Goal: Download file/media

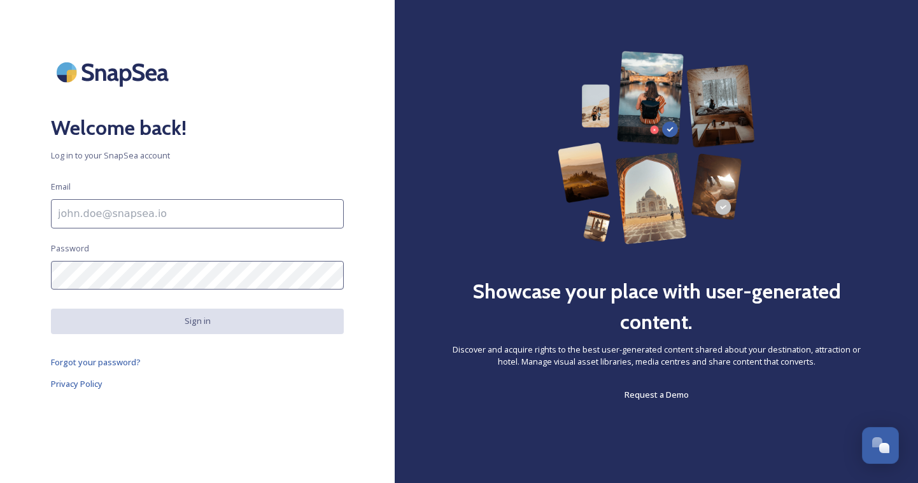
click at [173, 207] on input at bounding box center [197, 213] width 293 height 29
click at [157, 225] on input at bounding box center [197, 213] width 293 height 29
paste input "digital2@kazunion.com"
type input "digital2@kazunion.com"
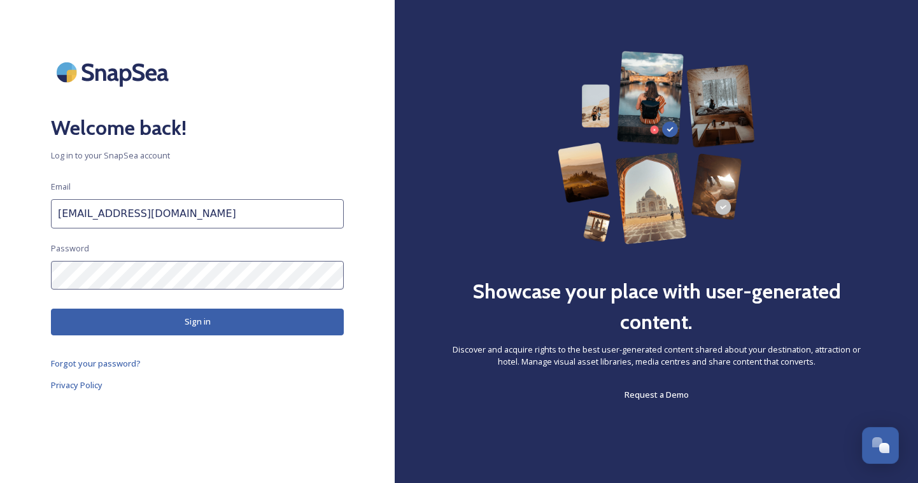
click at [255, 311] on button "Sign in" at bounding box center [197, 322] width 293 height 26
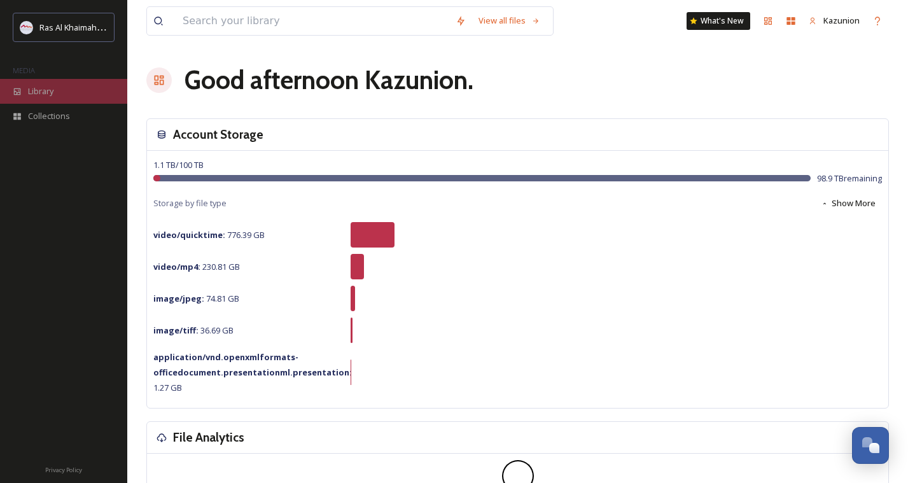
click at [65, 92] on div "Library" at bounding box center [63, 91] width 127 height 25
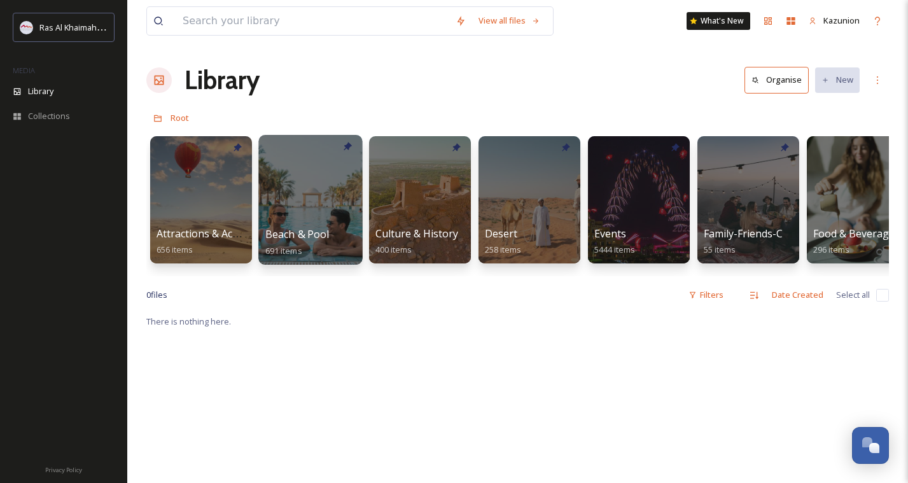
click at [316, 171] on div at bounding box center [310, 200] width 104 height 130
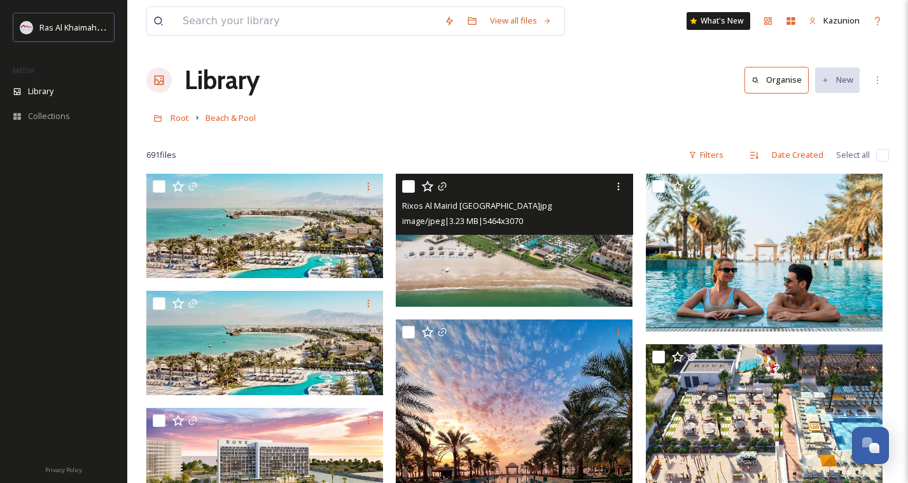
click at [588, 281] on img at bounding box center [514, 240] width 237 height 133
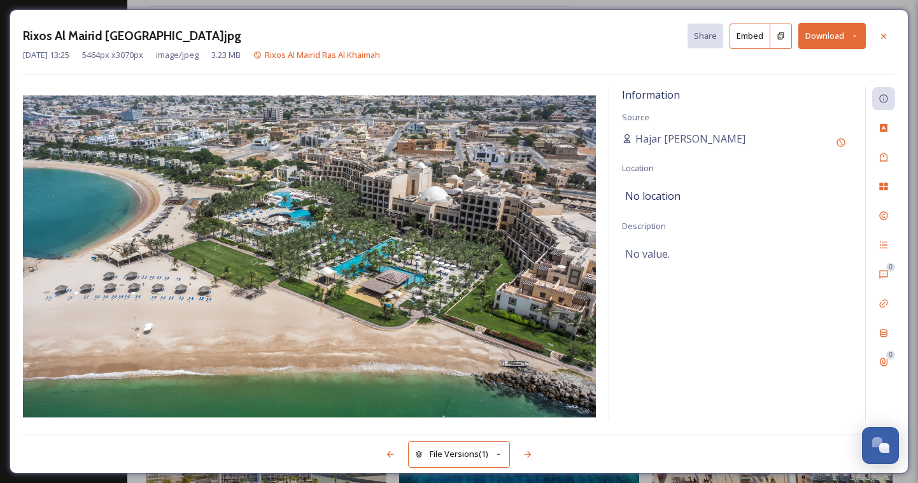
click at [841, 29] on button "Download" at bounding box center [831, 36] width 67 height 26
click at [888, 38] on icon at bounding box center [884, 36] width 10 height 10
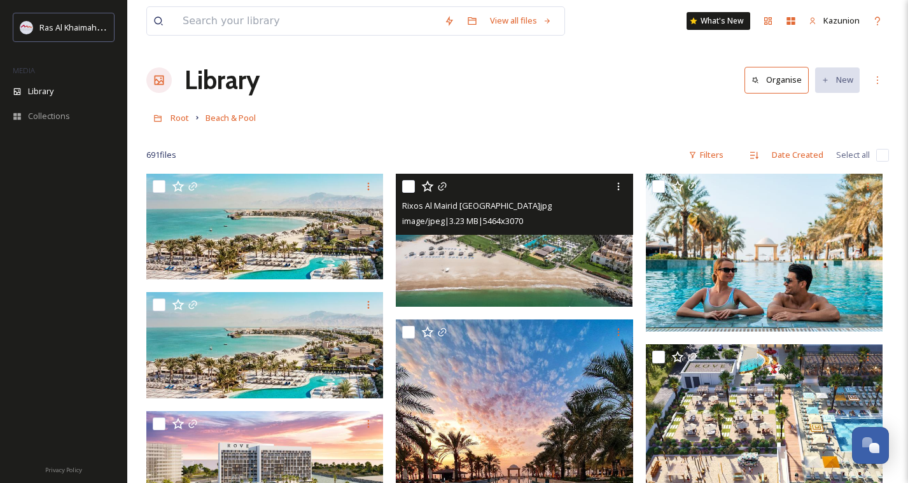
click at [585, 262] on img at bounding box center [514, 240] width 237 height 133
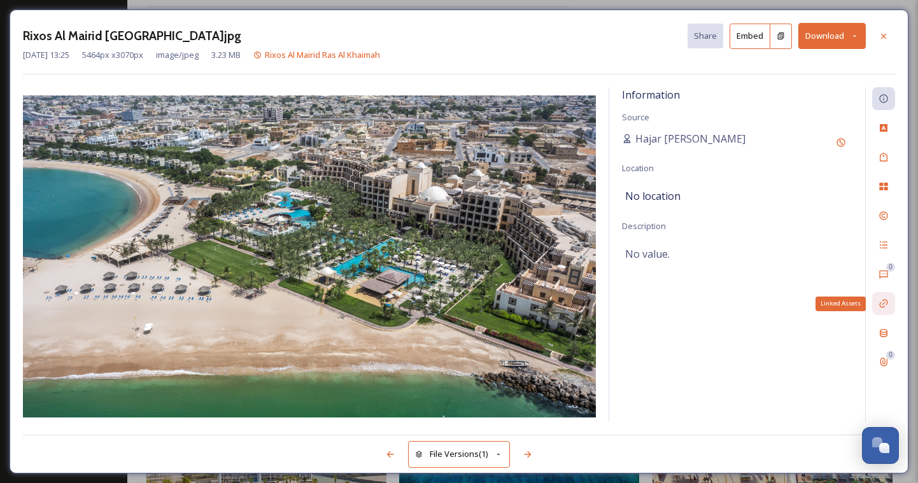
click at [886, 302] on icon at bounding box center [884, 304] width 10 height 10
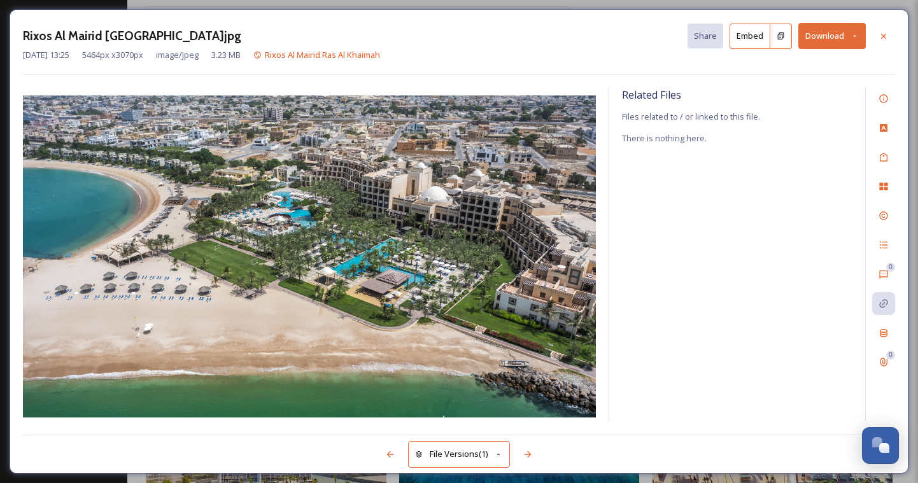
click at [847, 38] on button "Download" at bounding box center [831, 36] width 67 height 26
click at [782, 36] on icon at bounding box center [781, 36] width 8 height 8
click at [890, 32] on div at bounding box center [883, 36] width 23 height 23
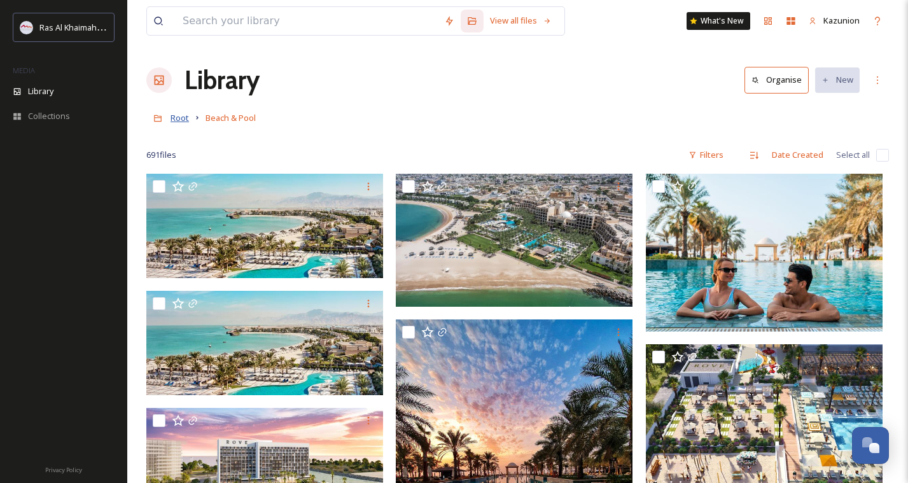
click at [174, 120] on span "Root" at bounding box center [180, 117] width 18 height 11
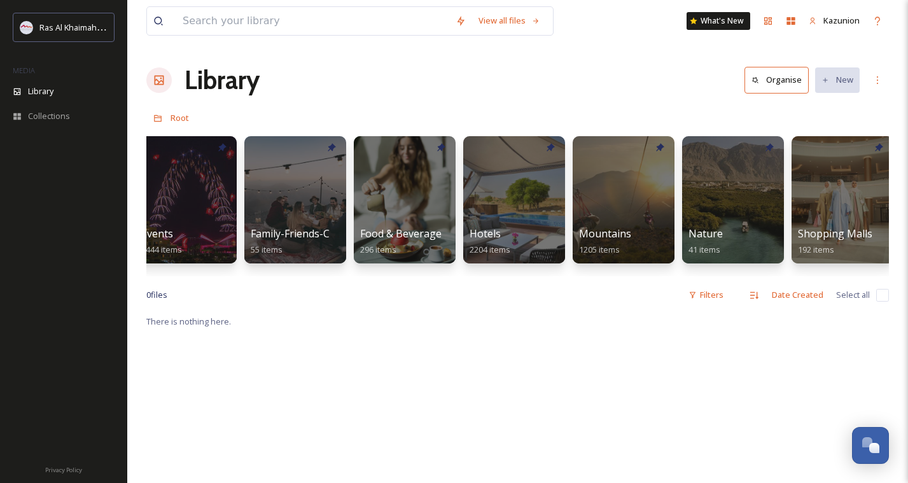
scroll to position [0, 721]
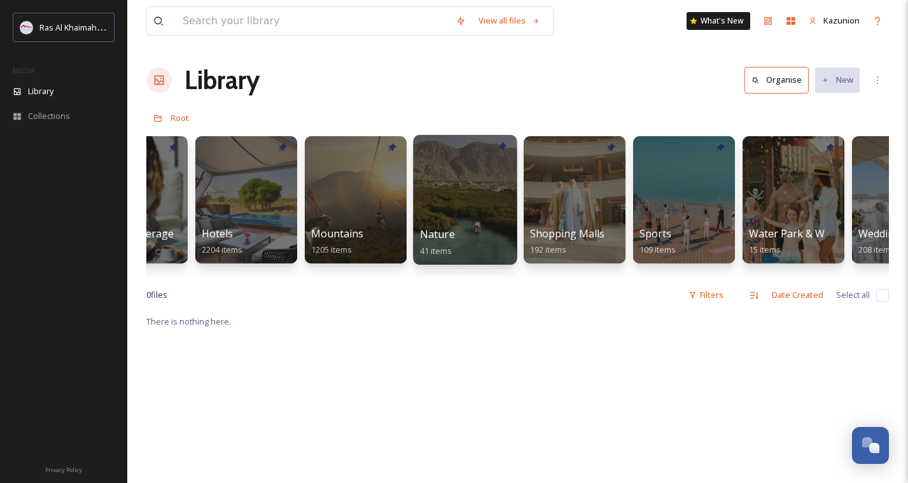
click at [479, 211] on div at bounding box center [465, 200] width 104 height 130
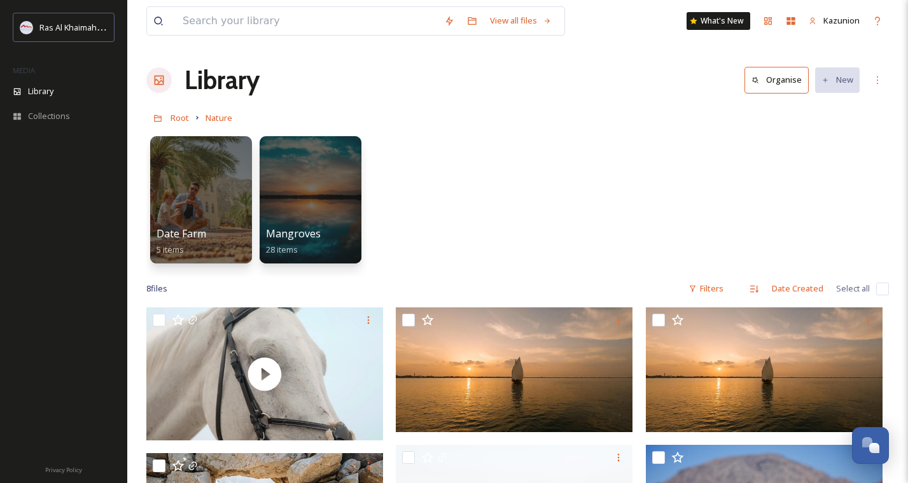
click at [192, 120] on icon at bounding box center [197, 118] width 10 height 10
click at [188, 119] on span "Root" at bounding box center [180, 117] width 18 height 11
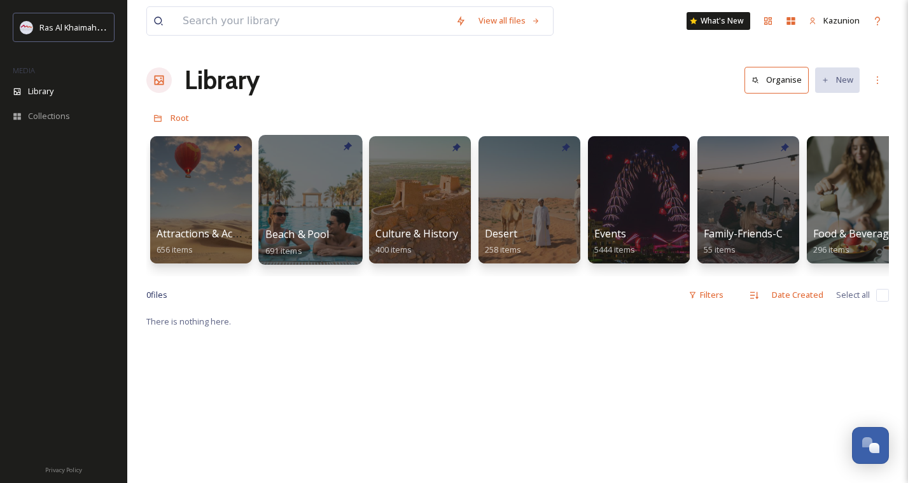
click at [334, 194] on div at bounding box center [310, 200] width 104 height 130
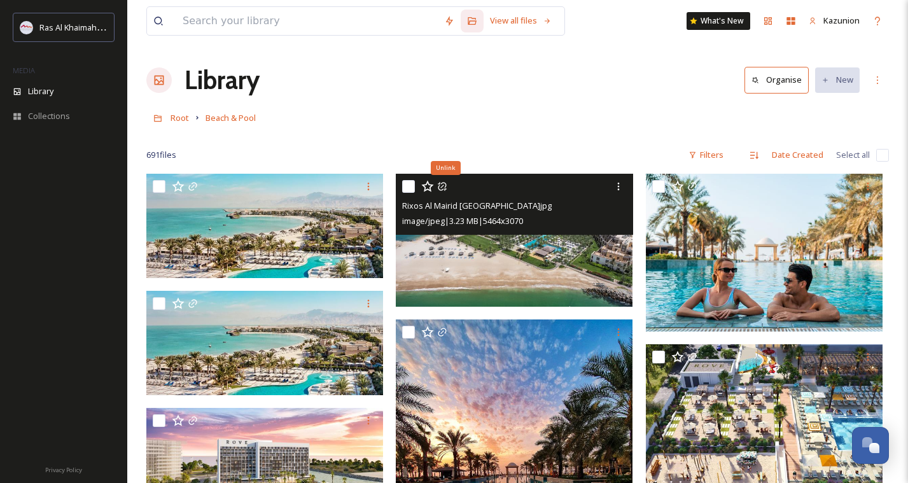
click at [446, 188] on icon at bounding box center [442, 186] width 10 height 10
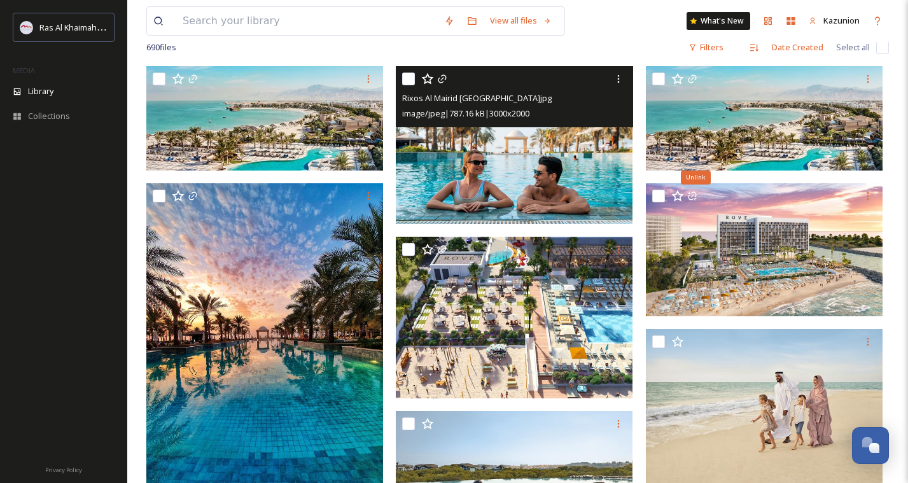
scroll to position [227, 0]
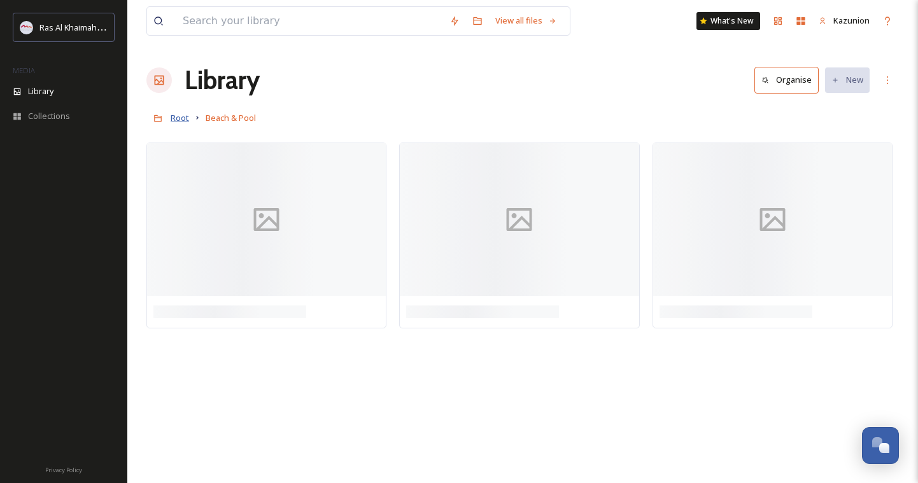
click at [182, 120] on span "Root" at bounding box center [180, 117] width 18 height 11
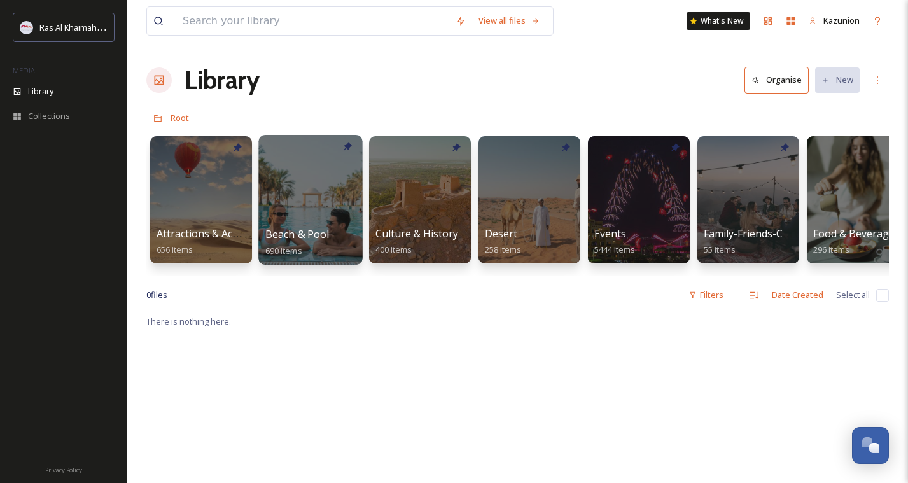
click at [300, 180] on div at bounding box center [310, 200] width 104 height 130
